Goal: Check status: Check status

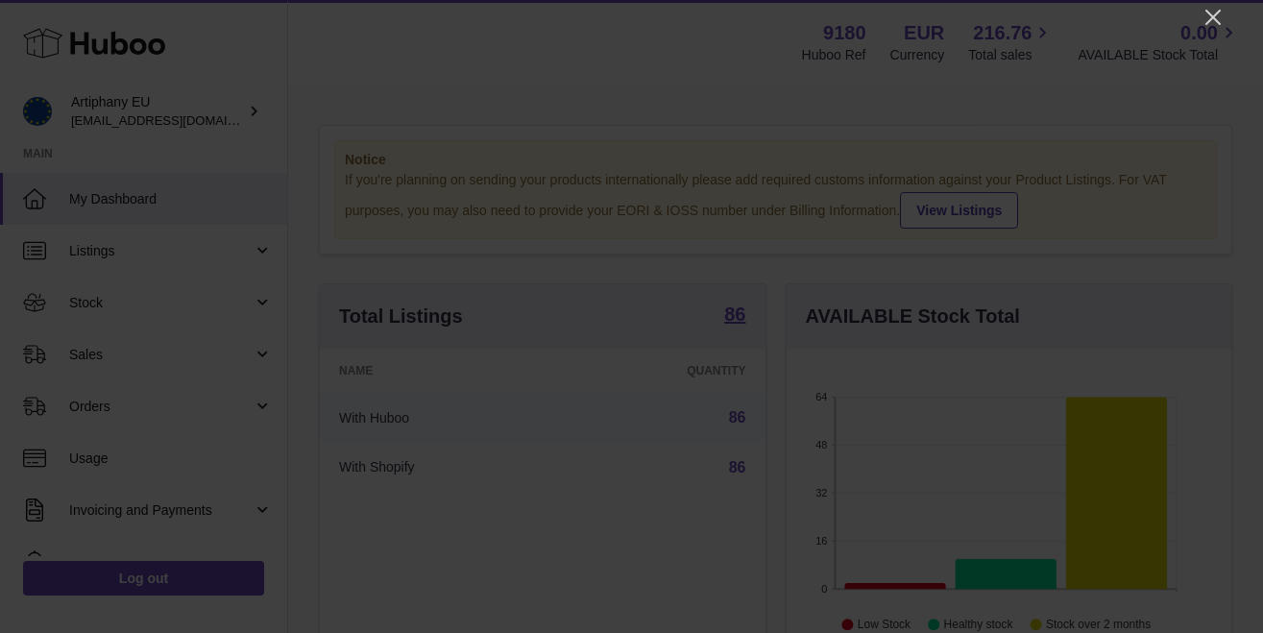
scroll to position [300, 445]
click at [1213, 19] on icon "Close" at bounding box center [1212, 17] width 23 height 23
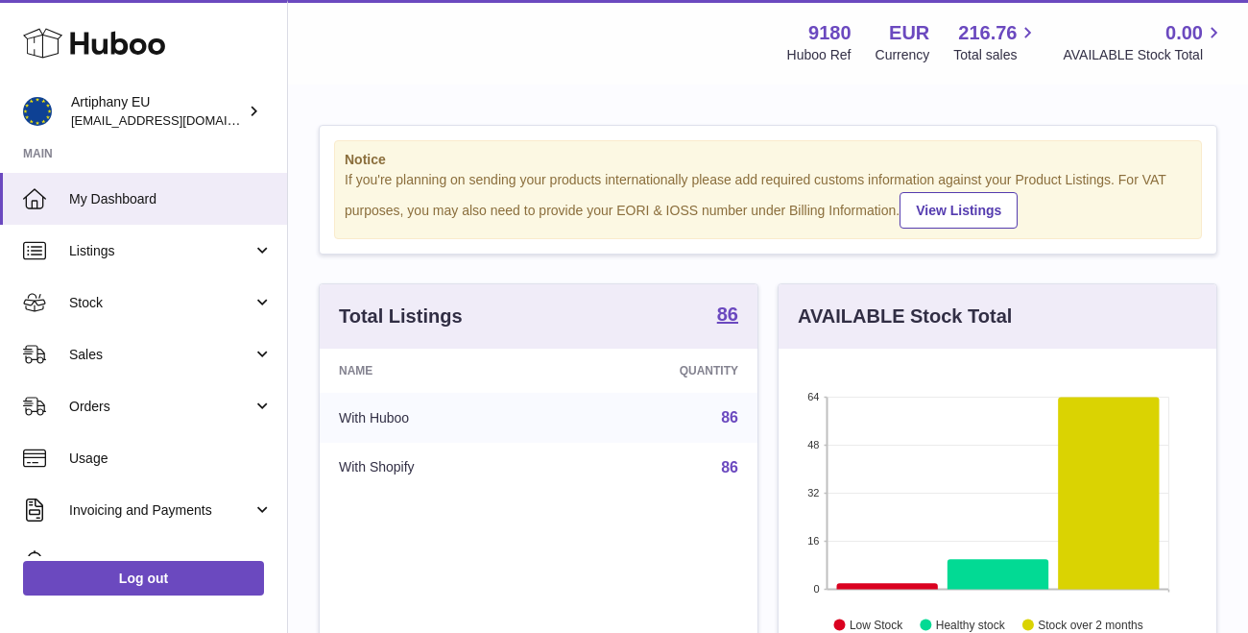
scroll to position [959914, 959776]
click at [89, 205] on span "My Dashboard" at bounding box center [171, 199] width 204 height 18
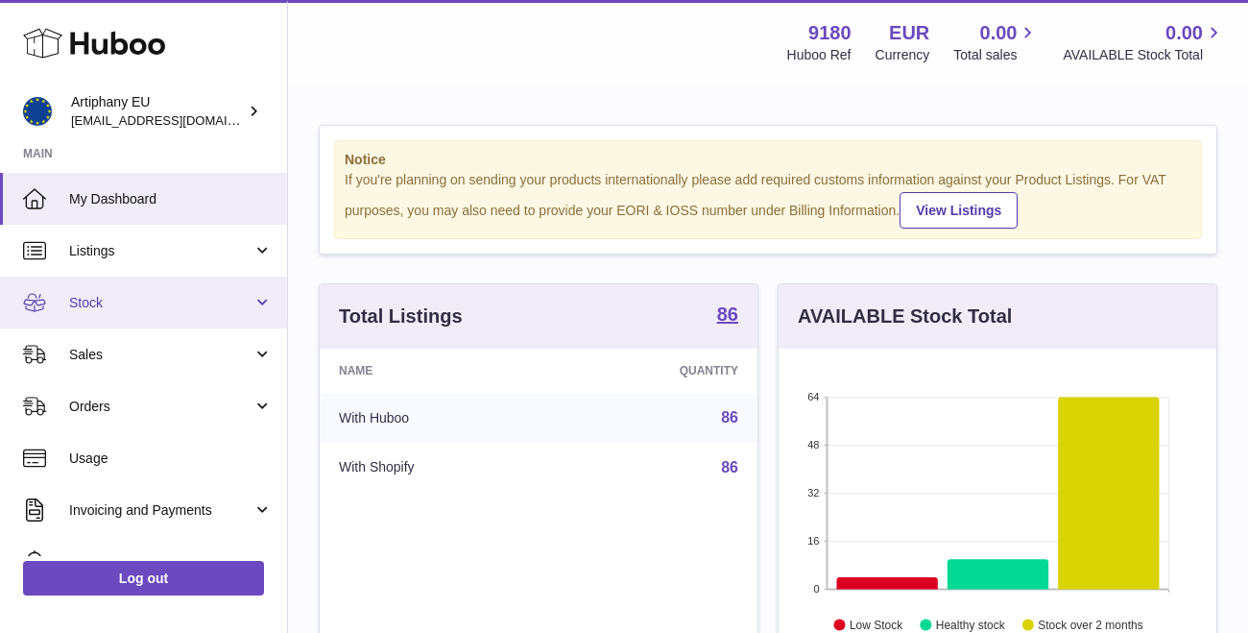
click at [70, 302] on span "Stock" at bounding box center [160, 303] width 183 height 18
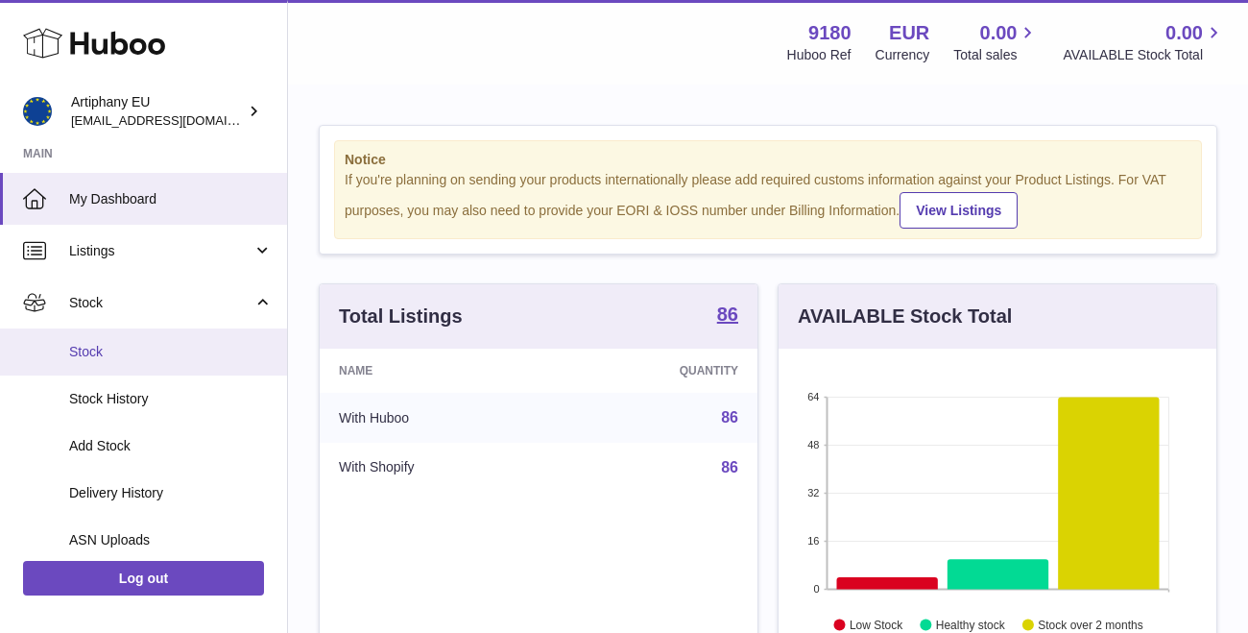
click at [98, 344] on span "Stock" at bounding box center [171, 352] width 204 height 18
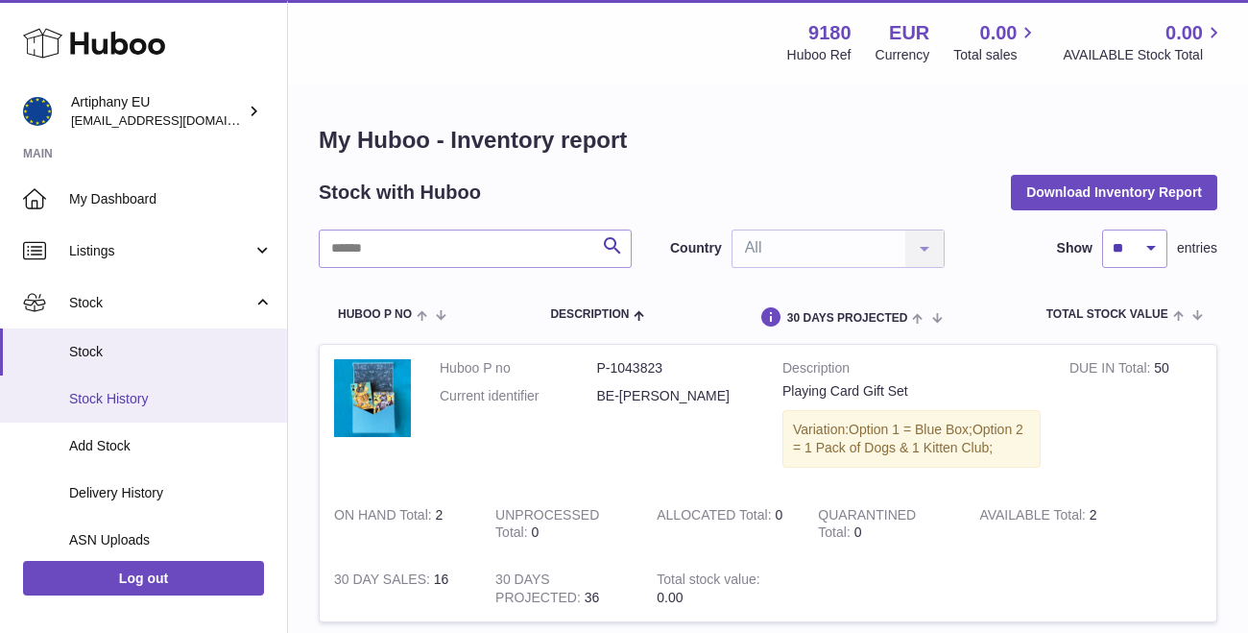
click at [115, 405] on link "Stock History" at bounding box center [143, 398] width 287 height 47
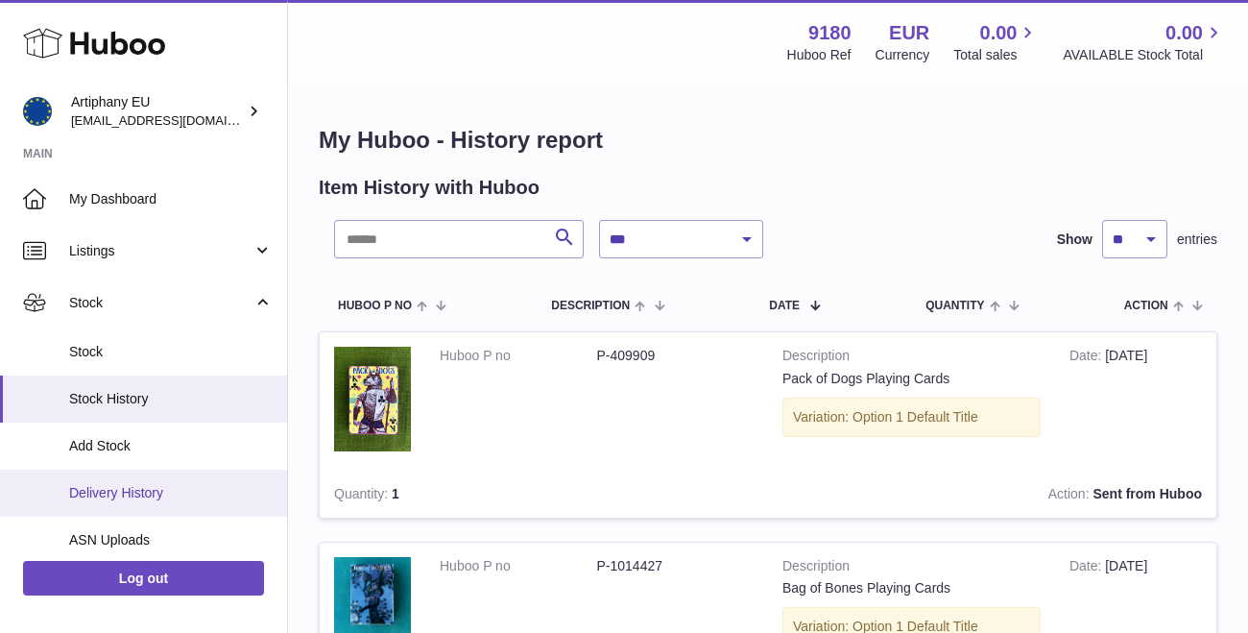
click at [145, 486] on span "Delivery History" at bounding box center [171, 493] width 204 height 18
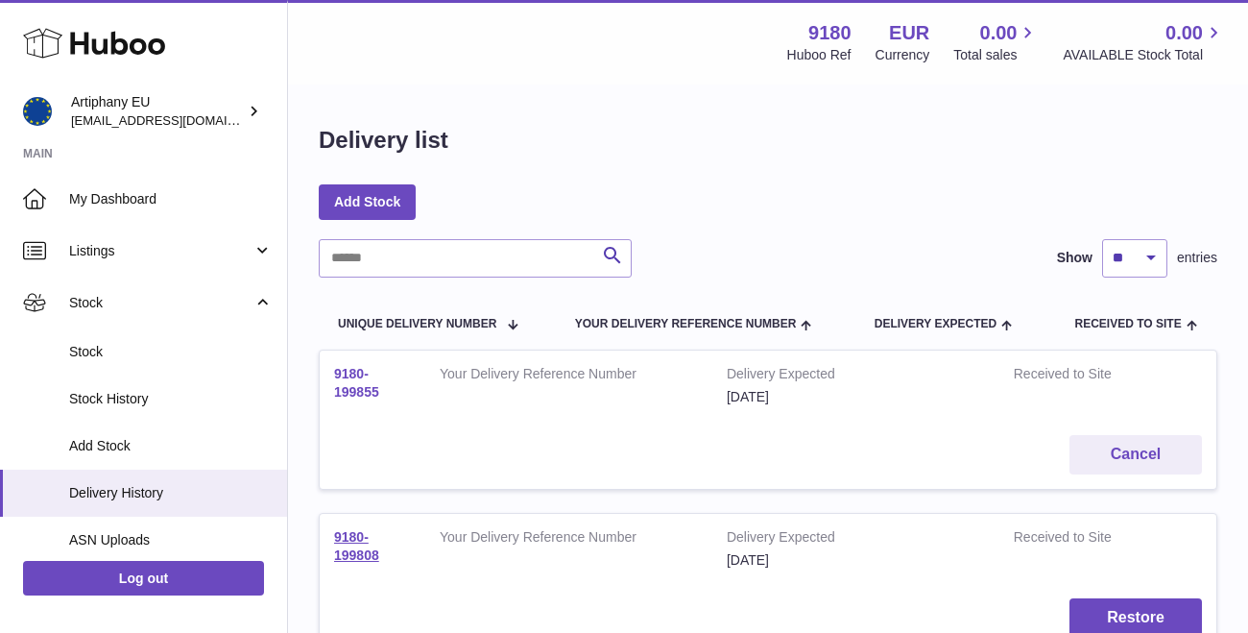
click at [344, 374] on link "9180-199855" at bounding box center [356, 383] width 45 height 34
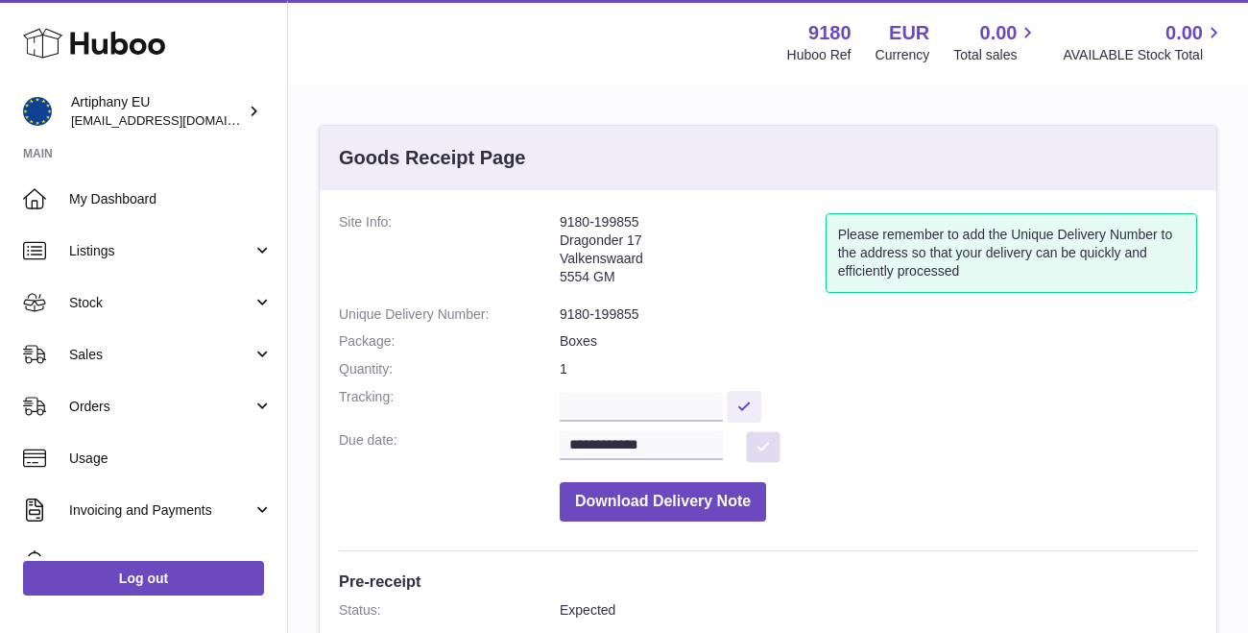
click at [775, 438] on button at bounding box center [763, 447] width 35 height 32
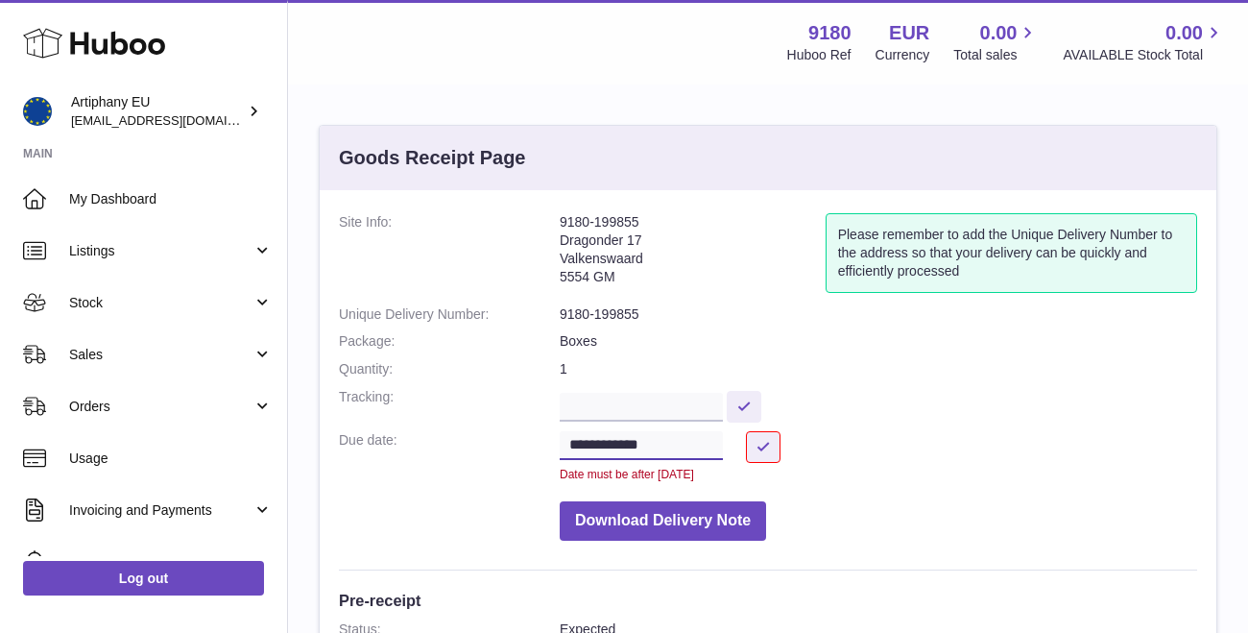
click at [627, 444] on input "**********" at bounding box center [641, 445] width 163 height 29
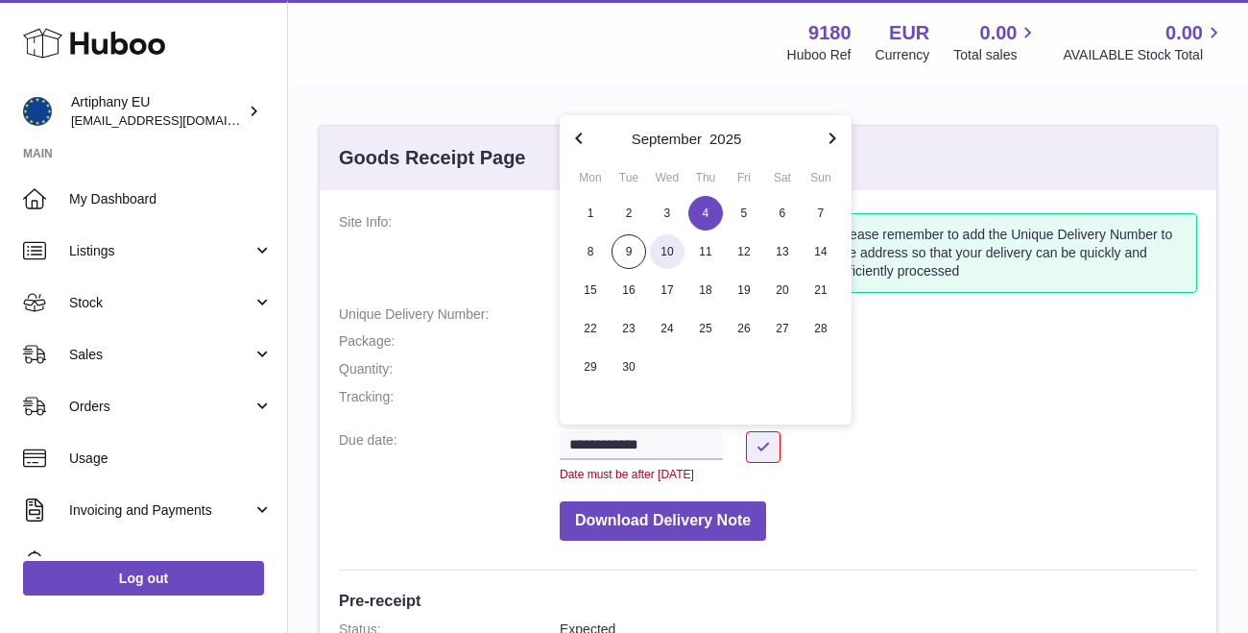
click at [669, 247] on span "10" at bounding box center [667, 251] width 35 height 35
type input "**********"
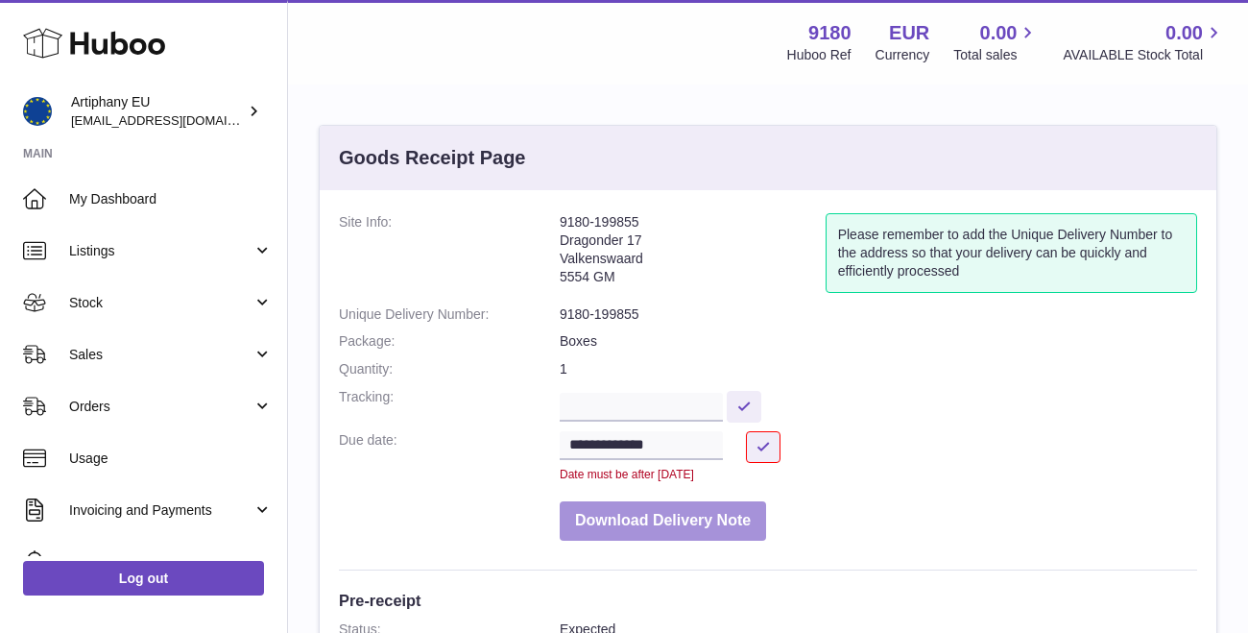
click at [680, 503] on button "Download Delivery Note" at bounding box center [663, 520] width 206 height 39
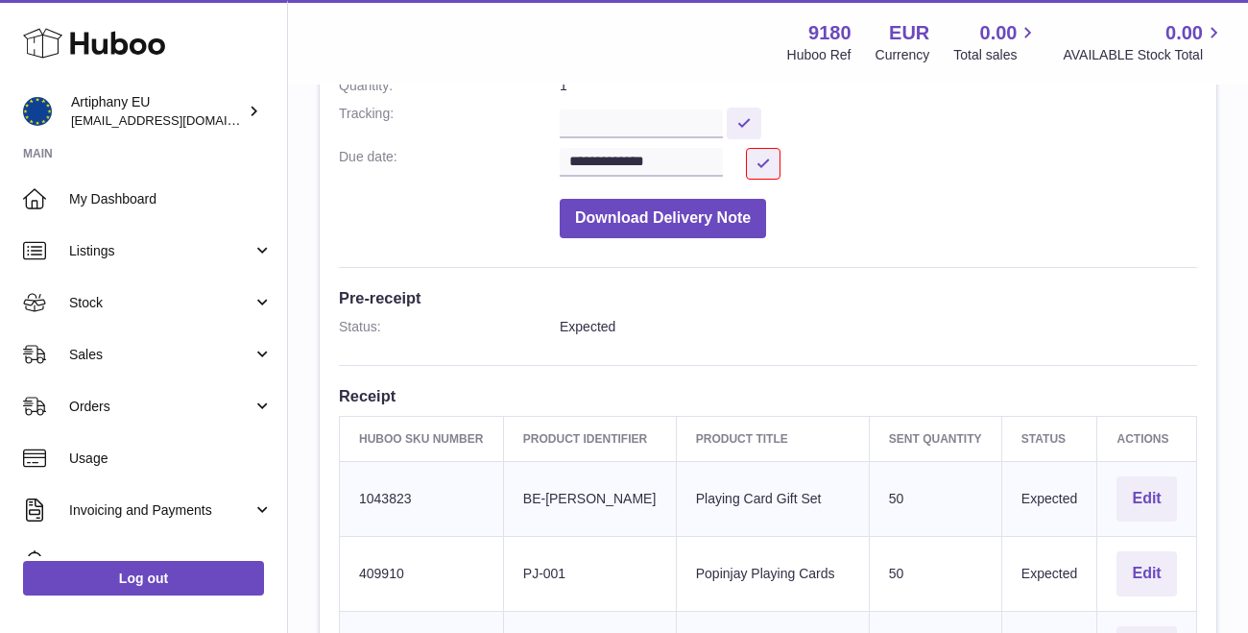
scroll to position [278, 0]
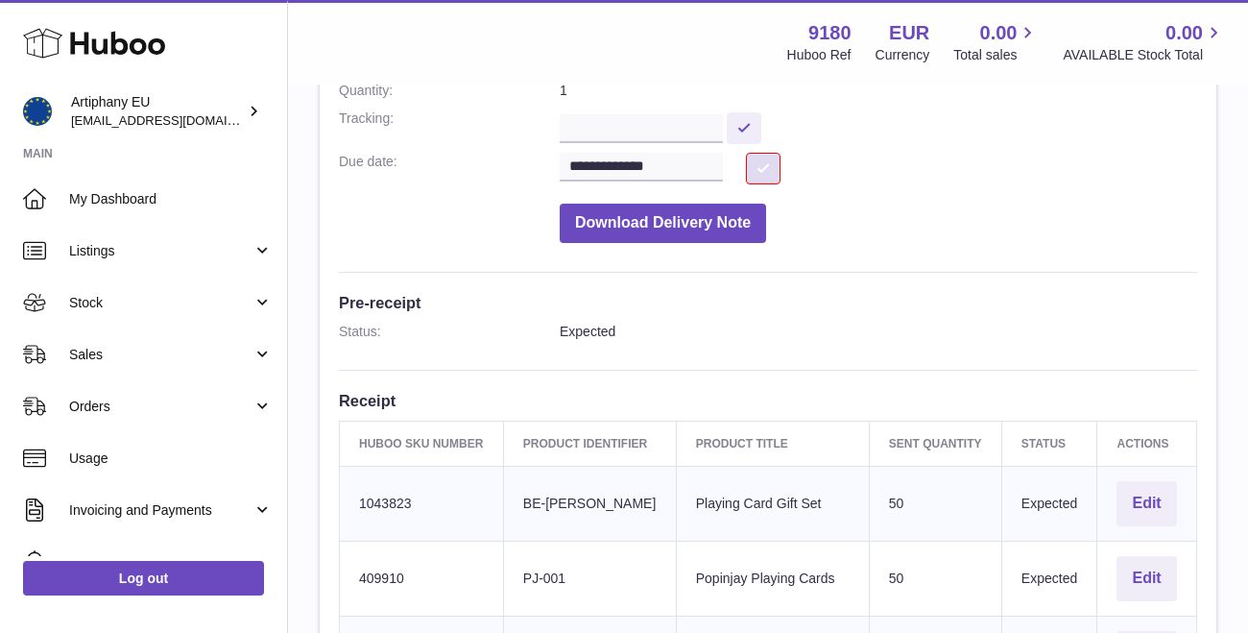
click at [769, 161] on button at bounding box center [763, 169] width 35 height 32
